Goal: Contribute content: Contribute content

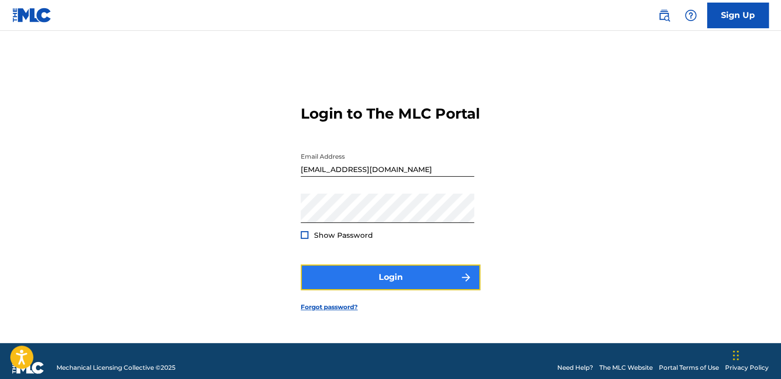
click at [436, 290] on button "Login" at bounding box center [391, 277] width 180 height 26
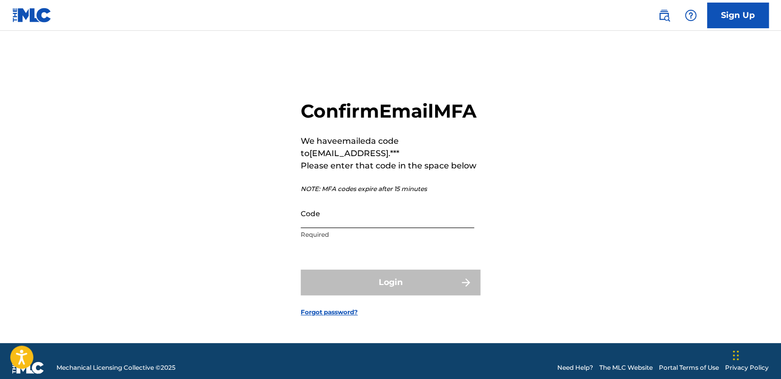
click at [455, 228] on input "Code" at bounding box center [388, 213] width 174 height 29
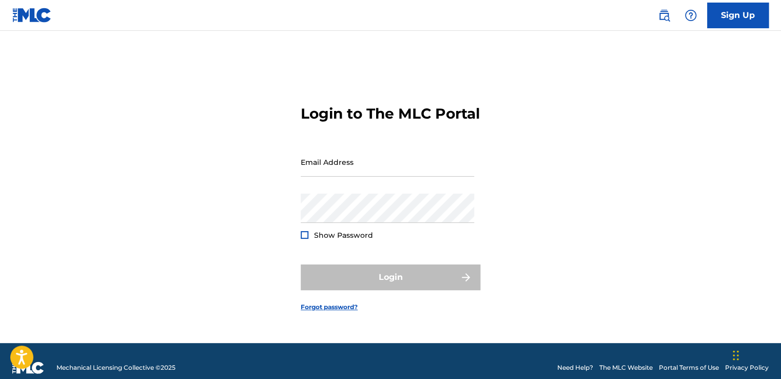
type input "[EMAIL_ADDRESS][DOMAIN_NAME]"
click at [305, 239] on div at bounding box center [305, 235] width 8 height 8
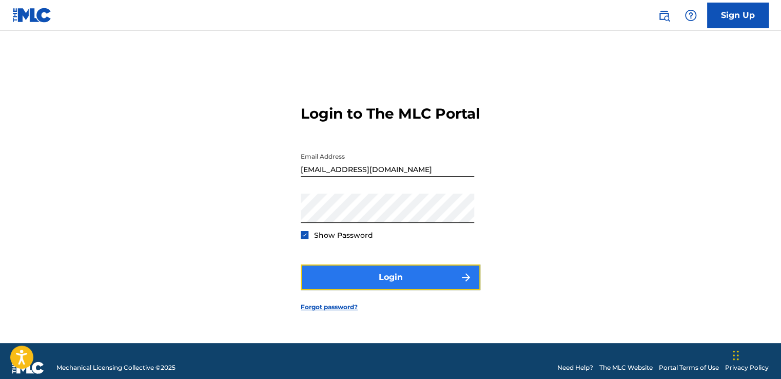
click at [351, 290] on button "Login" at bounding box center [391, 277] width 180 height 26
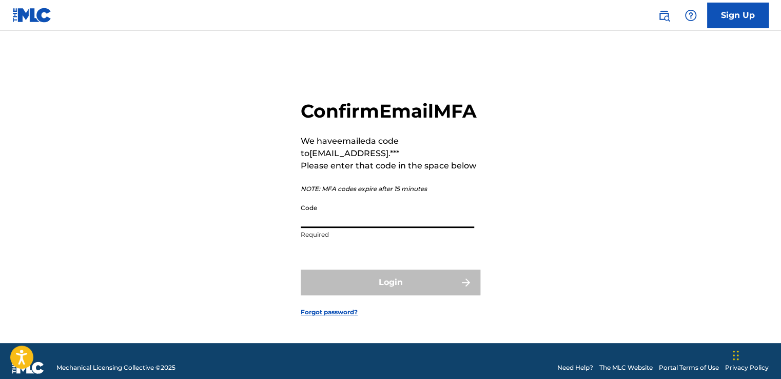
click at [328, 228] on input "Code" at bounding box center [388, 213] width 174 height 29
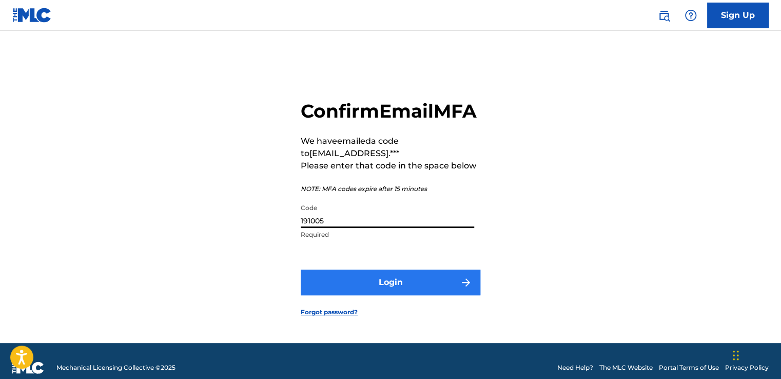
type input "191005"
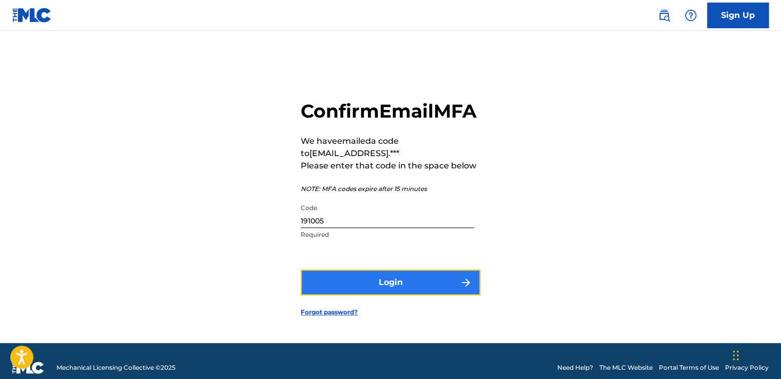
click at [355, 293] on button "Login" at bounding box center [391, 283] width 180 height 26
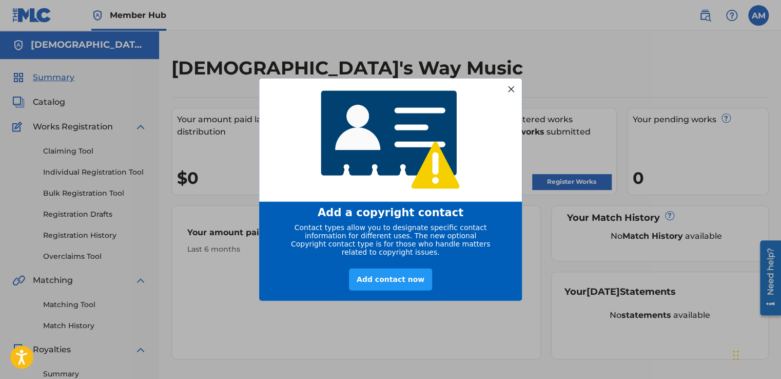
click at [513, 92] on div at bounding box center [511, 88] width 13 height 13
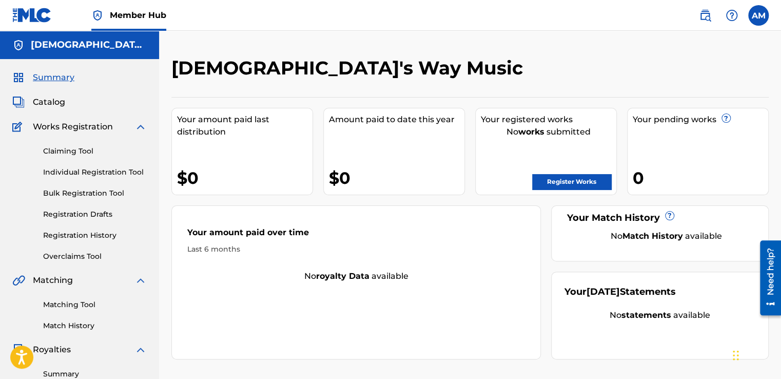
click at [64, 131] on span "Works Registration" at bounding box center [73, 127] width 80 height 12
click at [138, 128] on img at bounding box center [140, 127] width 12 height 12
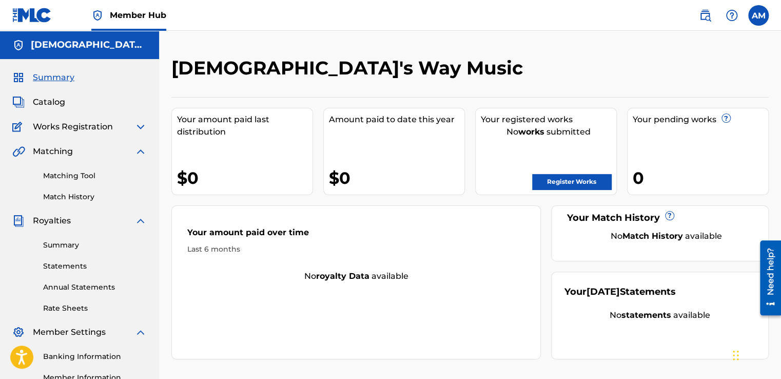
click at [85, 137] on div "Summary Catalog Works Registration Claiming Tool Individual Registration Tool B…" at bounding box center [79, 258] width 159 height 399
click at [88, 133] on div "Summary Catalog Works Registration Claiming Tool Individual Registration Tool B…" at bounding box center [79, 258] width 159 height 399
click at [91, 130] on span "Works Registration" at bounding box center [73, 127] width 80 height 12
click at [136, 127] on img at bounding box center [140, 127] width 12 height 12
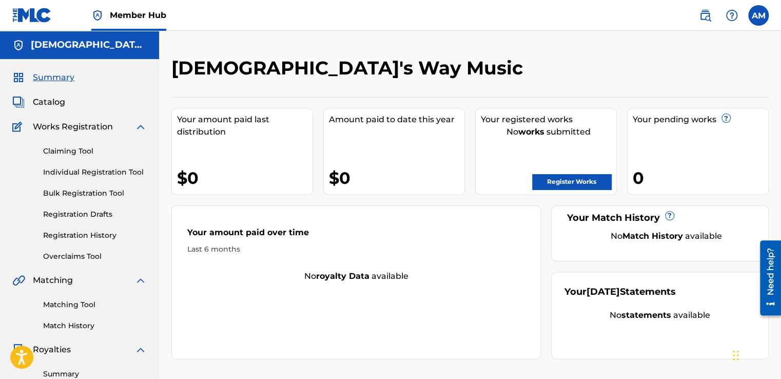
click at [145, 125] on img at bounding box center [140, 127] width 12 height 12
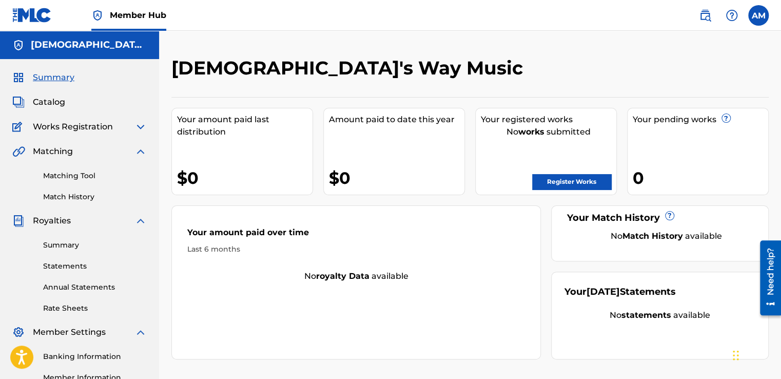
click at [147, 129] on div "Summary Catalog Works Registration Claiming Tool Individual Registration Tool B…" at bounding box center [79, 258] width 159 height 399
click at [140, 127] on img at bounding box center [140, 127] width 12 height 12
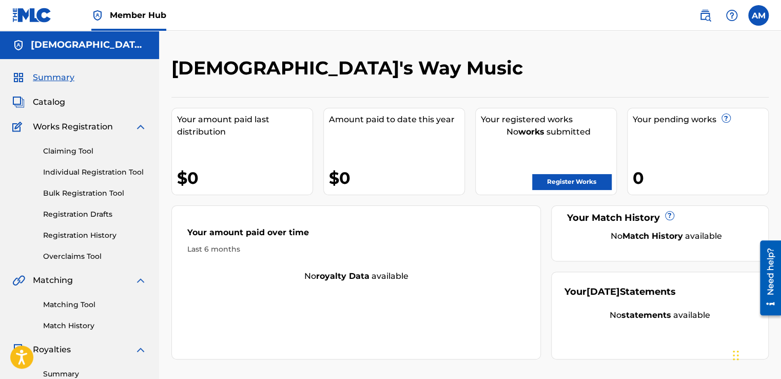
click at [142, 122] on img at bounding box center [140, 127] width 12 height 12
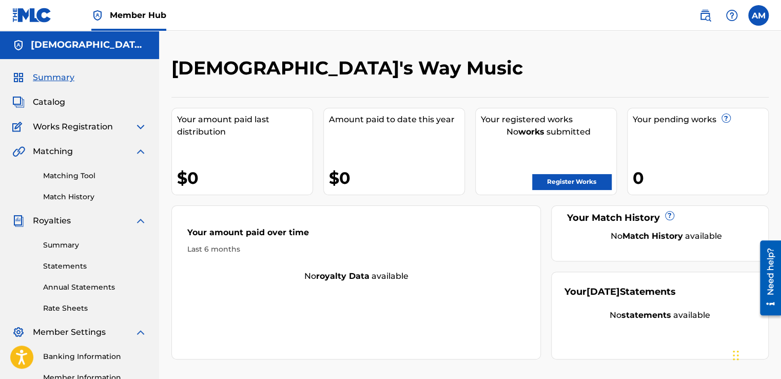
click at [142, 126] on img at bounding box center [140, 127] width 12 height 12
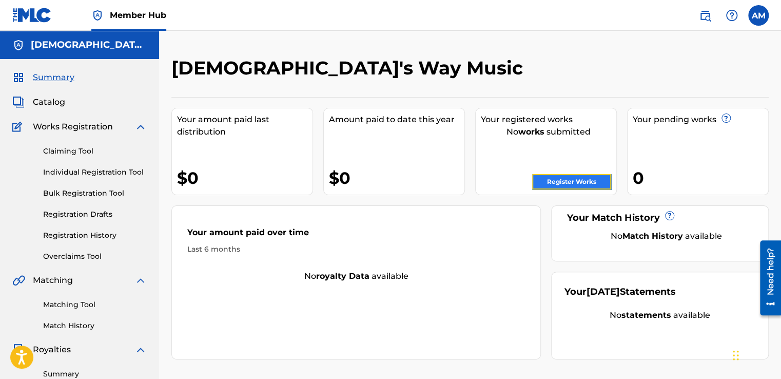
click at [585, 184] on link "Register Works" at bounding box center [571, 181] width 79 height 15
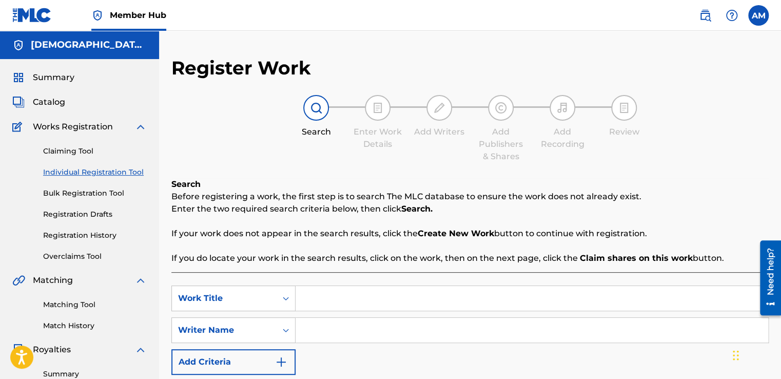
click at [630, 168] on div "Register Work Search Enter Work Details Add Writers Add Publishers & Shares Add…" at bounding box center [470, 253] width 598 height 395
click at [331, 295] on input "Search Form" at bounding box center [532, 298] width 473 height 25
type input "Meet The Grahams"
click at [315, 332] on input "Search Form" at bounding box center [532, 330] width 473 height 25
type input "k"
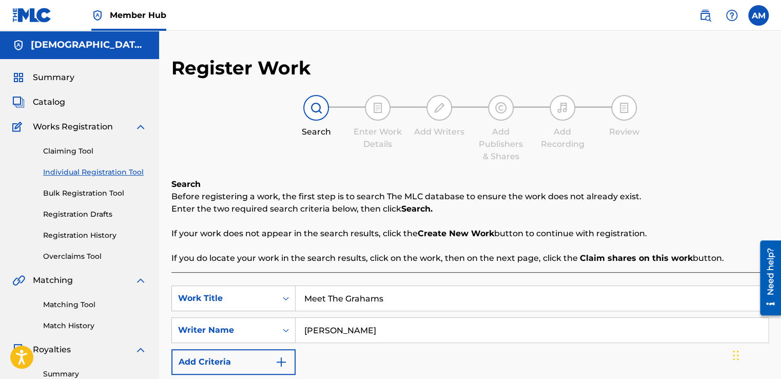
type input "Kendrick Duckworth"
click at [383, 330] on input "Kendrick Duckworth" at bounding box center [532, 330] width 473 height 25
click at [383, 330] on input "Search Form" at bounding box center [532, 330] width 473 height 25
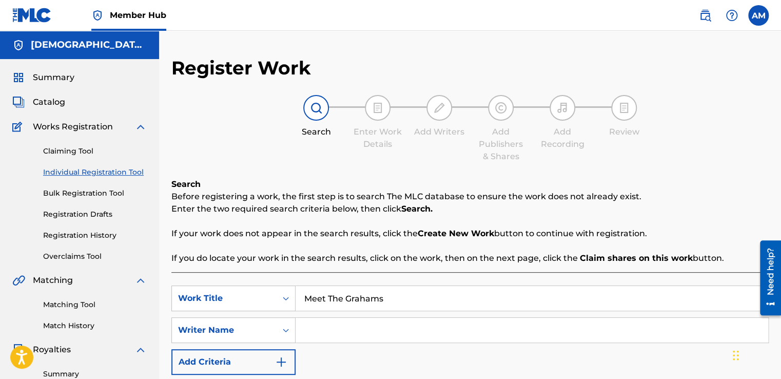
paste input "Kendrick Lamar Duckworth p/k/a “Kendrick Lamar” 25.00%"
click at [492, 348] on div "SearchWithCriteria34933809-9101-44c4-b76b-130ea2c9e787 Work Title Meet The Grah…" at bounding box center [470, 329] width 598 height 89
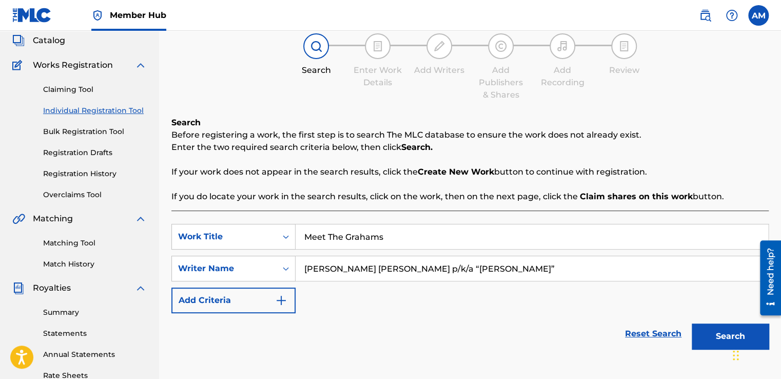
scroll to position [41, 0]
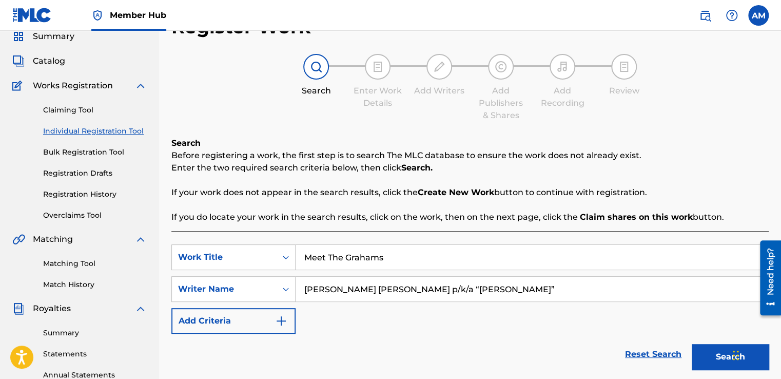
click at [678, 314] on div "SearchWithCriteria34933809-9101-44c4-b76b-130ea2c9e787 Work Title Meet The Grah…" at bounding box center [470, 288] width 598 height 89
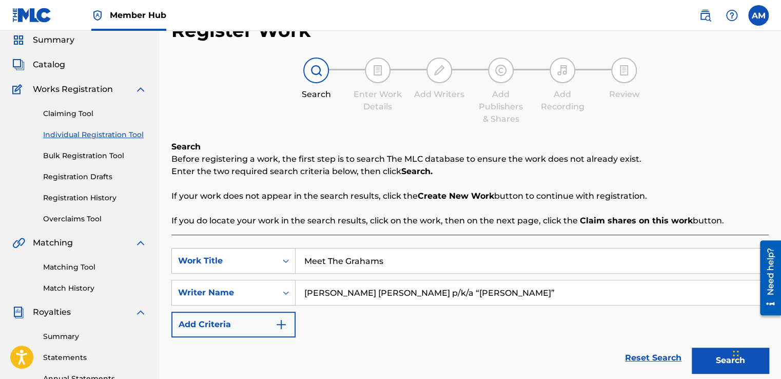
scroll to position [21, 0]
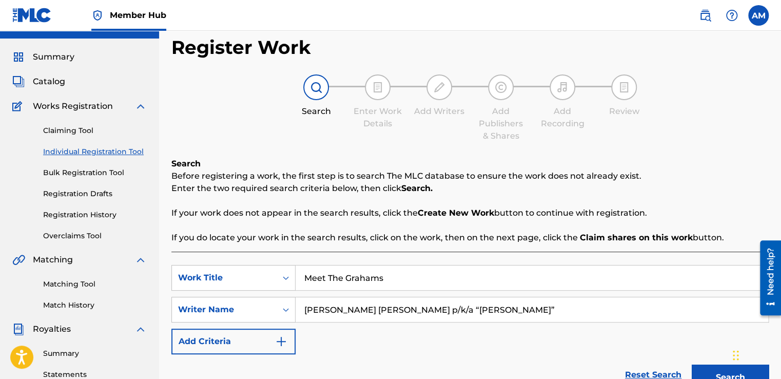
click at [533, 344] on div "SearchWithCriteria34933809-9101-44c4-b76b-130ea2c9e787 Work Title Meet The Grah…" at bounding box center [470, 309] width 598 height 89
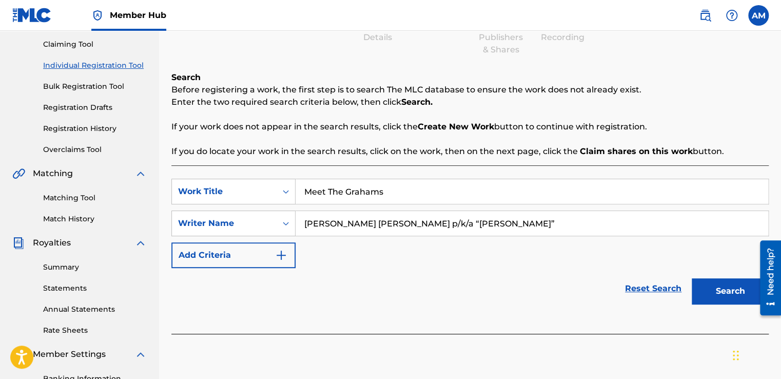
scroll to position [123, 0]
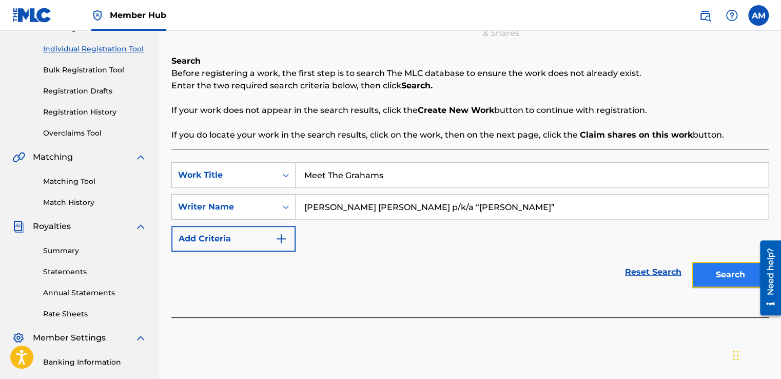
click at [729, 269] on button "Search" at bounding box center [730, 275] width 77 height 26
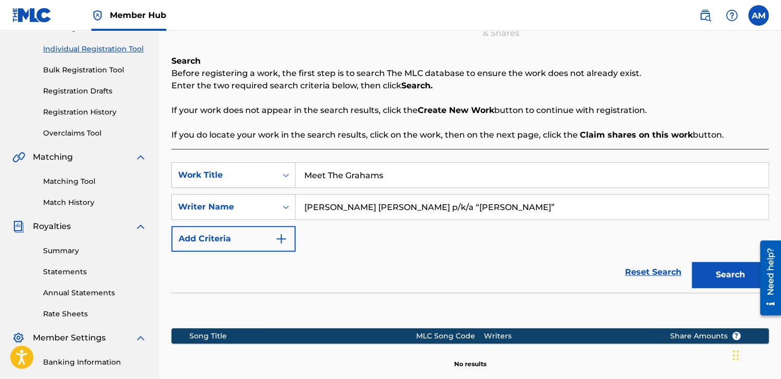
click at [595, 293] on section at bounding box center [470, 308] width 598 height 30
click at [524, 210] on input "Kendrick Lamar Duckworth p/k/a “Kendrick Lamar”" at bounding box center [532, 207] width 473 height 25
click at [444, 206] on input "Kendrick Lamar Duckworth p/k/a “Kendrick Lamar”" at bounding box center [532, 207] width 473 height 25
click at [446, 205] on input "“Kendrick Lamar”" at bounding box center [532, 207] width 473 height 25
click at [311, 203] on input "“Kendrick Lamar”" at bounding box center [532, 207] width 473 height 25
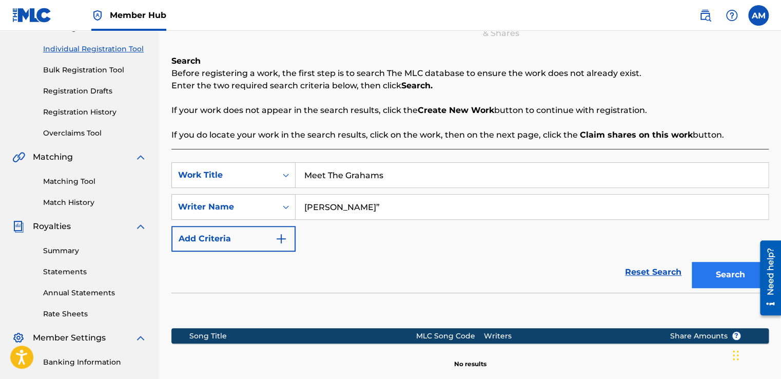
type input "Kendrick Lamar”"
click at [743, 282] on button "Search" at bounding box center [730, 275] width 77 height 26
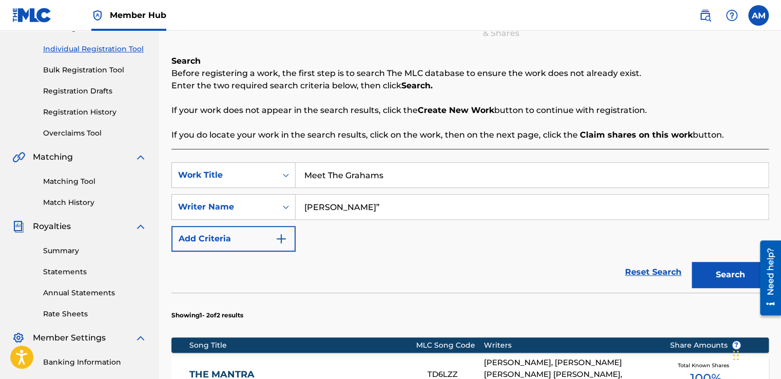
click at [589, 297] on section "Showing 1 - 2 of 2 results" at bounding box center [470, 313] width 598 height 40
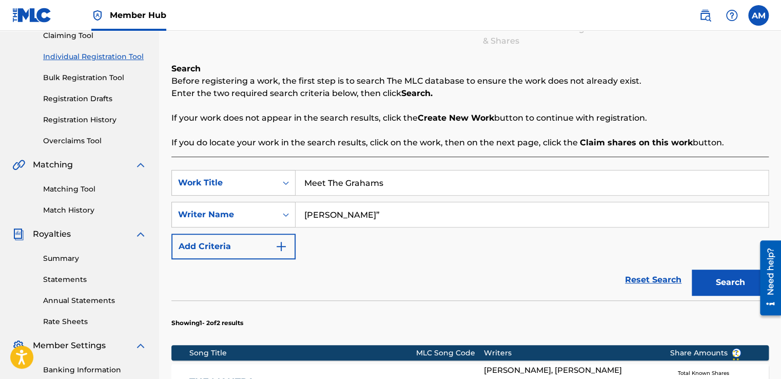
scroll to position [82, 0]
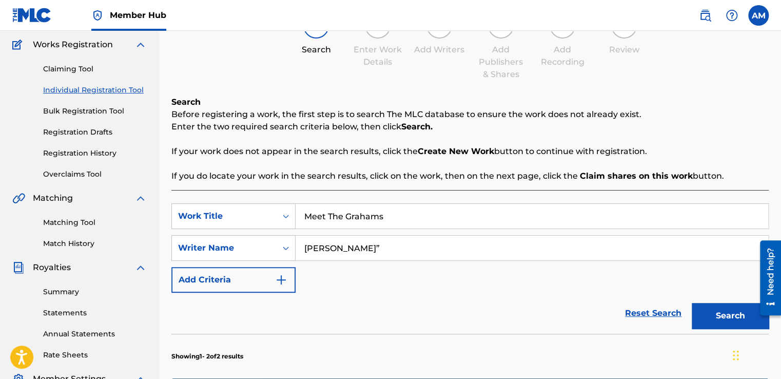
click at [449, 246] on input "Kendrick Lamar”" at bounding box center [532, 248] width 473 height 25
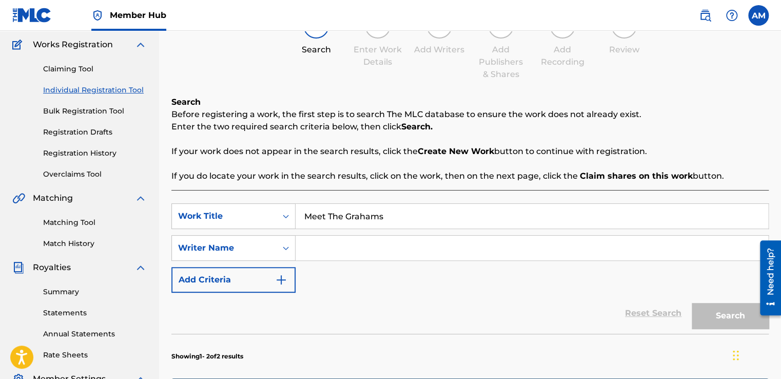
paste input "Kendrick Lamar Duckworth p/k/a “Kendrick Lamar” 25.00%"
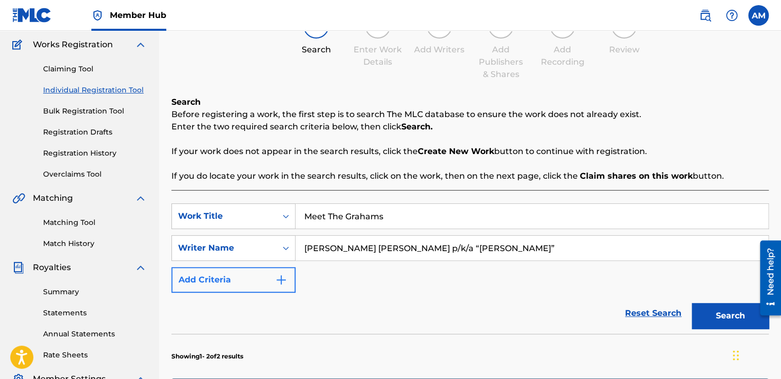
type input "Kendrick Lamar Duckworth p/k/a “Kendrick Lamar”"
click at [245, 280] on button "Add Criteria" at bounding box center [233, 280] width 124 height 26
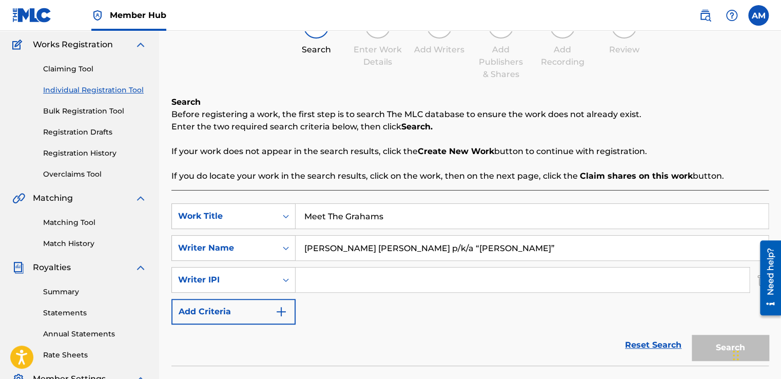
click at [377, 280] on input "Search Form" at bounding box center [523, 279] width 454 height 25
